Goal: Task Accomplishment & Management: Complete application form

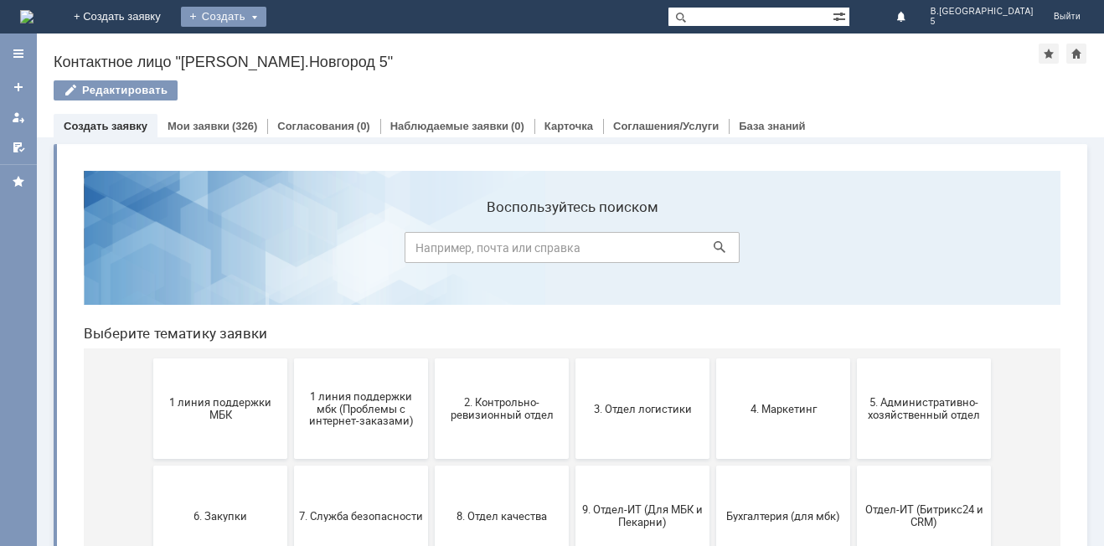
click at [266, 13] on div "Создать" at bounding box center [223, 17] width 85 height 20
click at [312, 51] on link "Заявка" at bounding box center [247, 50] width 127 height 20
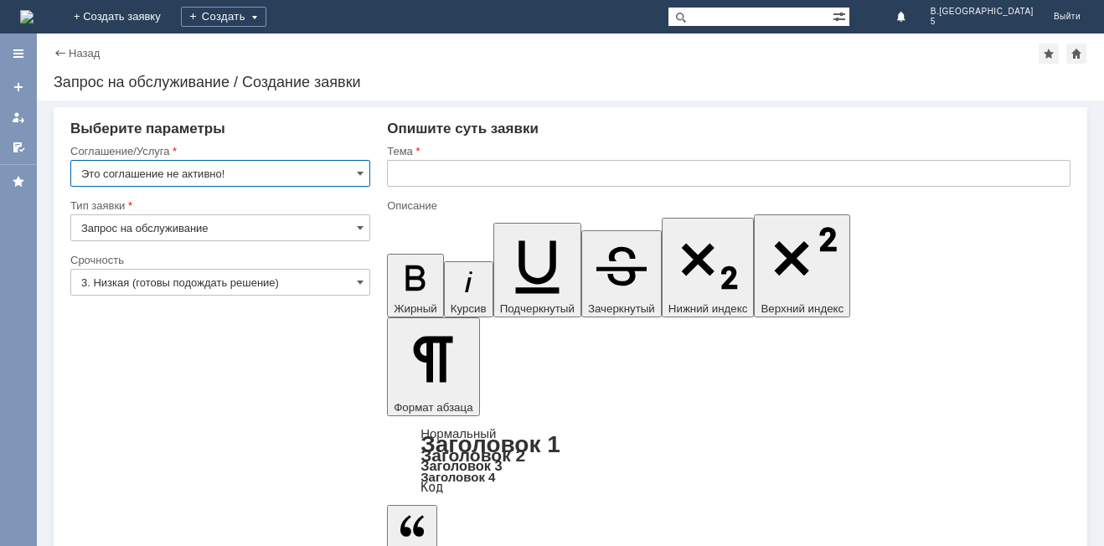
click at [349, 180] on input "Это соглашение не активно!" at bounding box center [220, 173] width 300 height 27
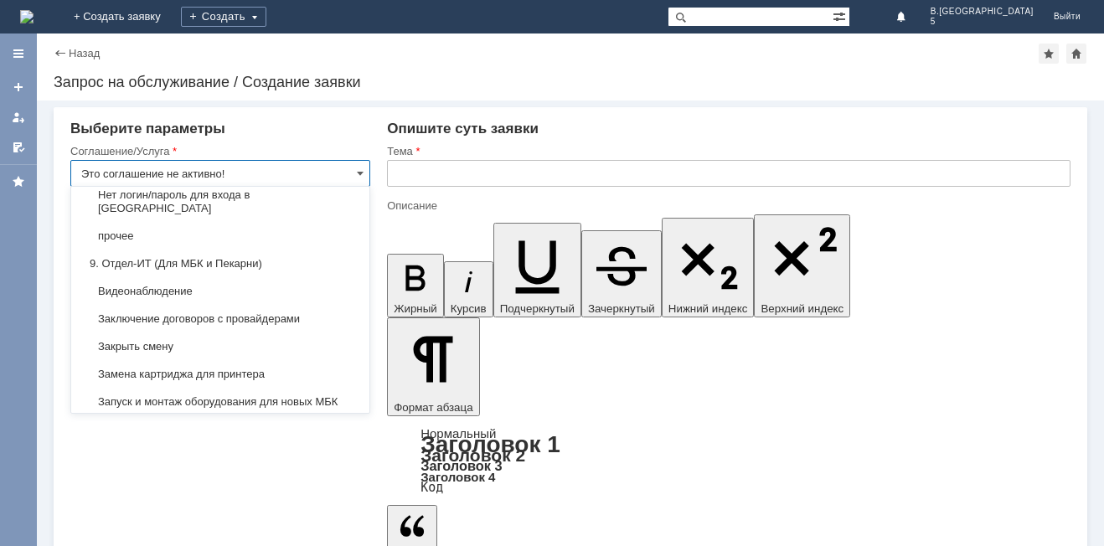
scroll to position [1625, 0]
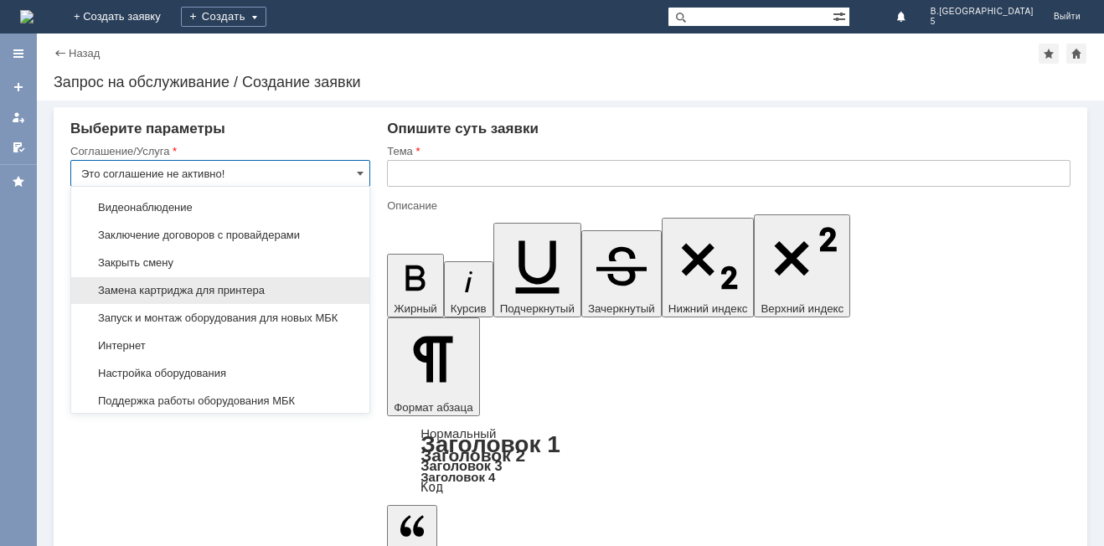
click at [209, 297] on span "Замена картриджа для принтера" at bounding box center [220, 290] width 278 height 13
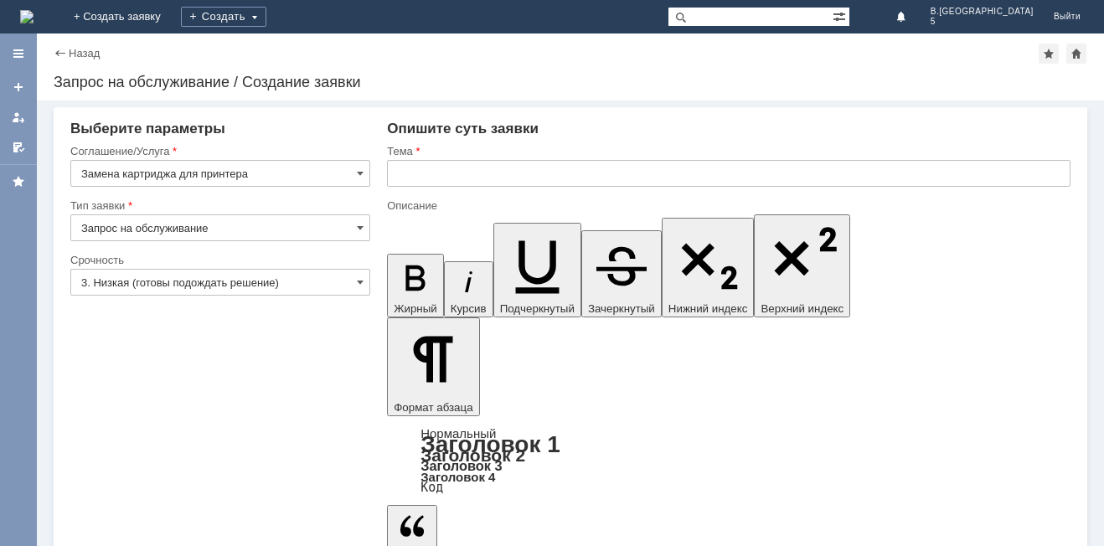
type input "Замена картриджа для принтера"
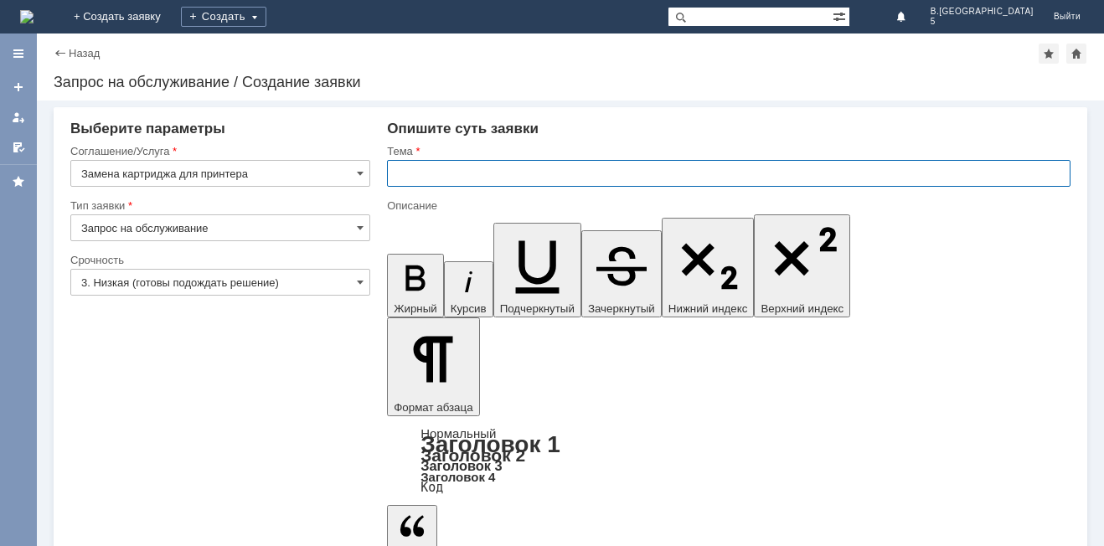
click at [488, 163] on input "text" at bounding box center [729, 173] width 684 height 27
type input "картридж"
